Goal: Transaction & Acquisition: Download file/media

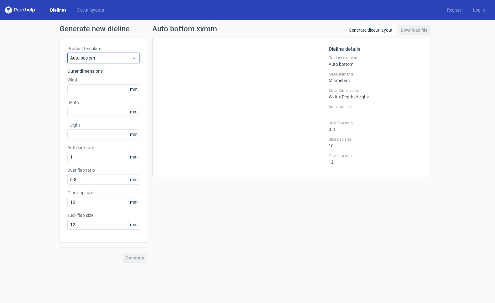
click at [115, 55] on span "Auto bottom" at bounding box center [101, 58] width 62 height 6
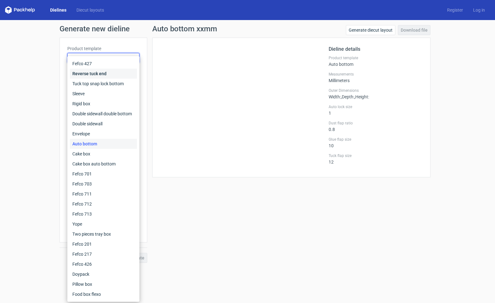
click at [108, 75] on div "Reverse tuck end" at bounding box center [103, 74] width 67 height 10
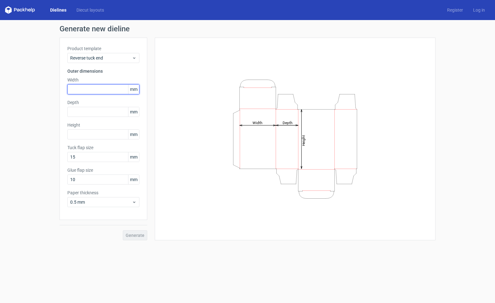
click at [75, 86] on input "text" at bounding box center [103, 89] width 72 height 10
type input "113"
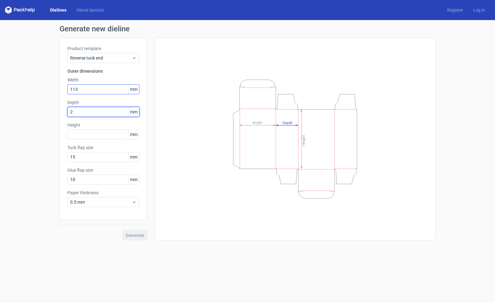
type input "25"
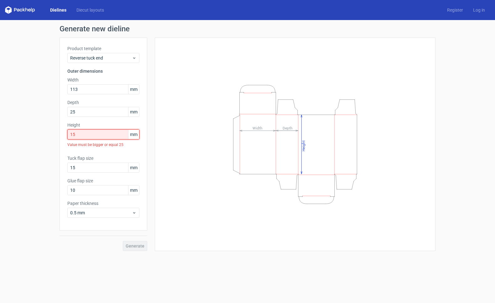
click at [78, 131] on input "15" at bounding box center [103, 134] width 72 height 10
click at [78, 133] on input "15" at bounding box center [103, 134] width 72 height 10
drag, startPoint x: 78, startPoint y: 134, endPoint x: 38, endPoint y: 133, distance: 40.1
click at [36, 133] on div "Generate new dieline Product template Reverse tuck end Outer dimensions Width 1…" at bounding box center [247, 138] width 495 height 236
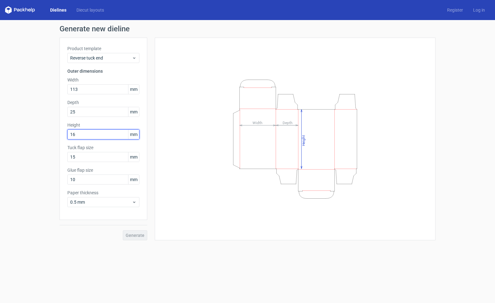
type input "165"
click at [132, 230] on button "Generate" at bounding box center [135, 235] width 24 height 10
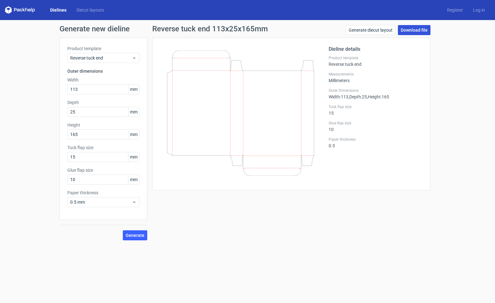
click at [415, 31] on link "Download file" at bounding box center [414, 30] width 33 height 10
